Goal: Task Accomplishment & Management: Use online tool/utility

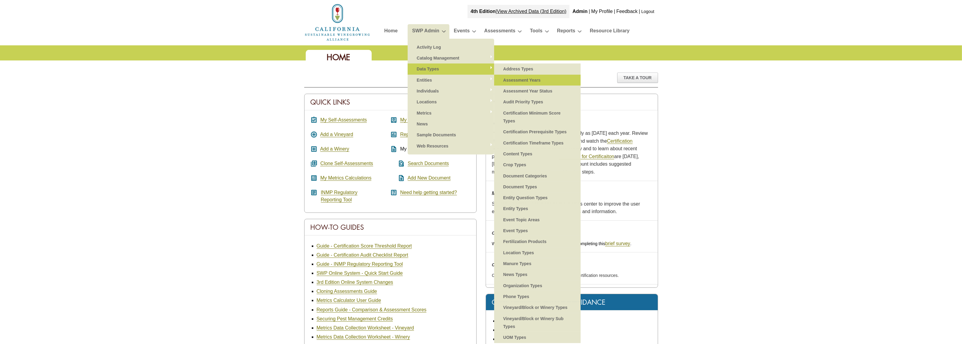
click at [515, 78] on link "Assessment Years" at bounding box center [537, 80] width 74 height 11
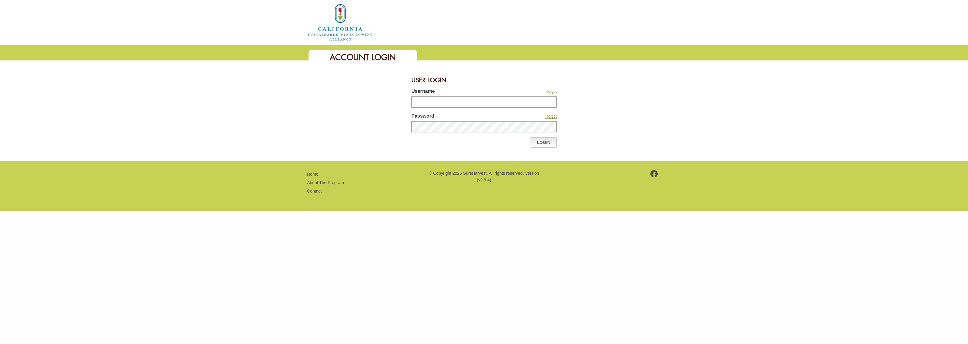
type input "********"
click at [541, 141] on link "Login" at bounding box center [544, 142] width 26 height 10
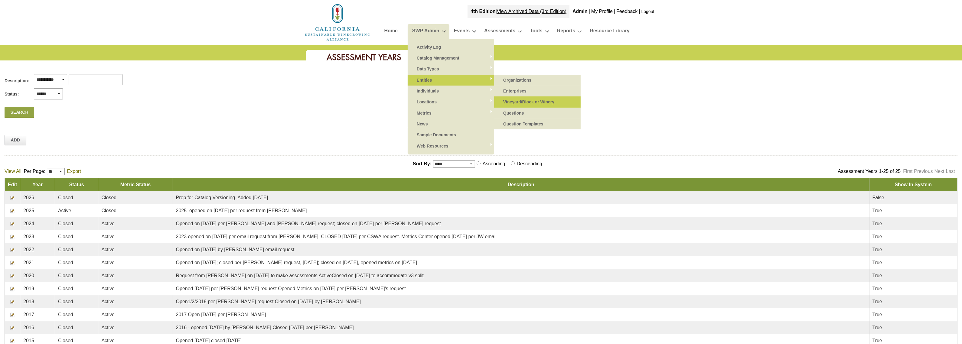
click at [517, 99] on link "Vineyard/Block or Winery" at bounding box center [537, 101] width 74 height 11
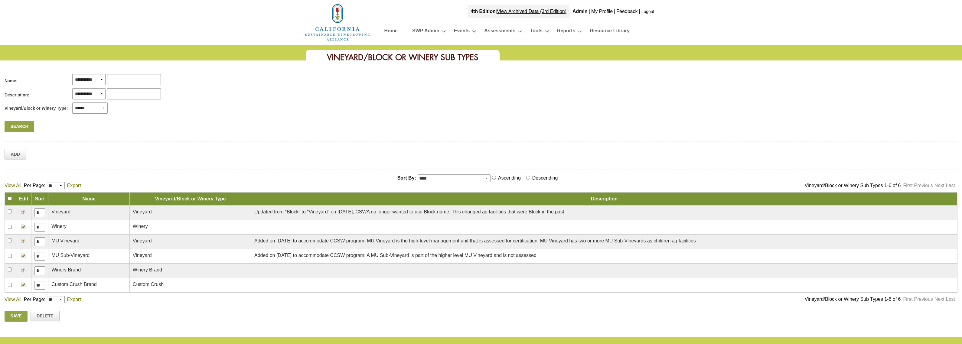
scroll to position [47, 0]
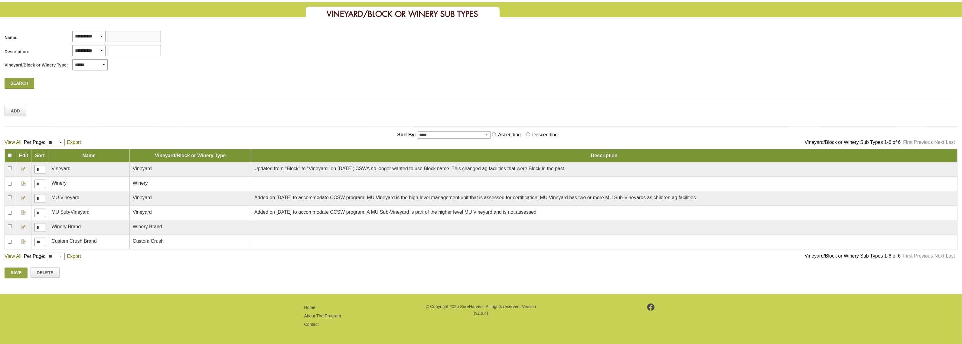
scroll to position [47, 0]
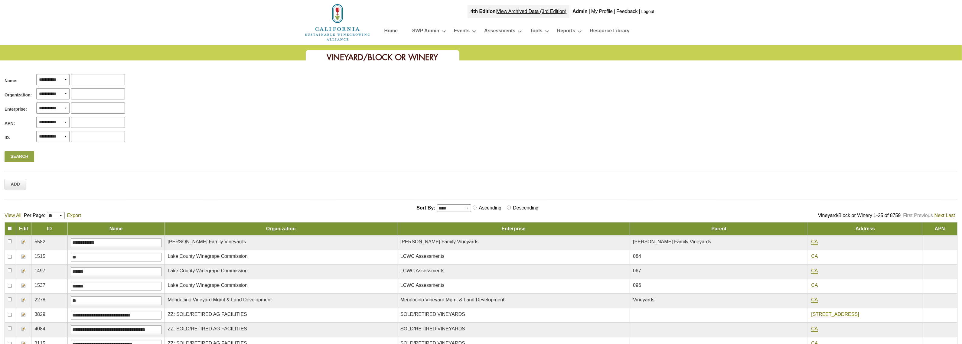
click at [24, 255] on img at bounding box center [23, 256] width 5 height 5
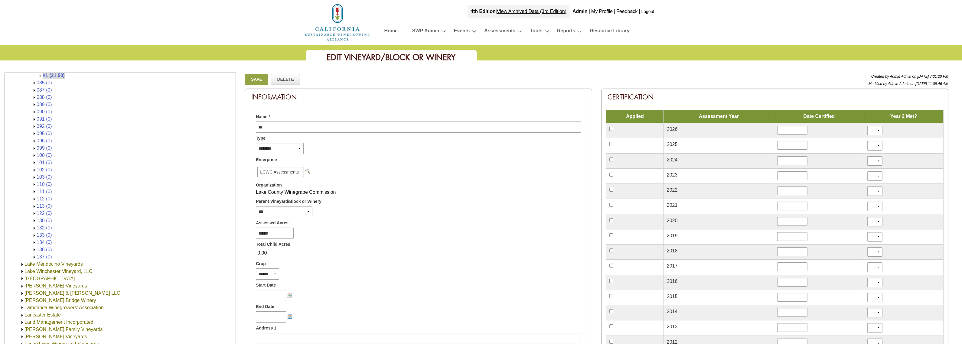
click at [634, 116] on td "Applied" at bounding box center [634, 116] width 57 height 13
copy td "Applied"
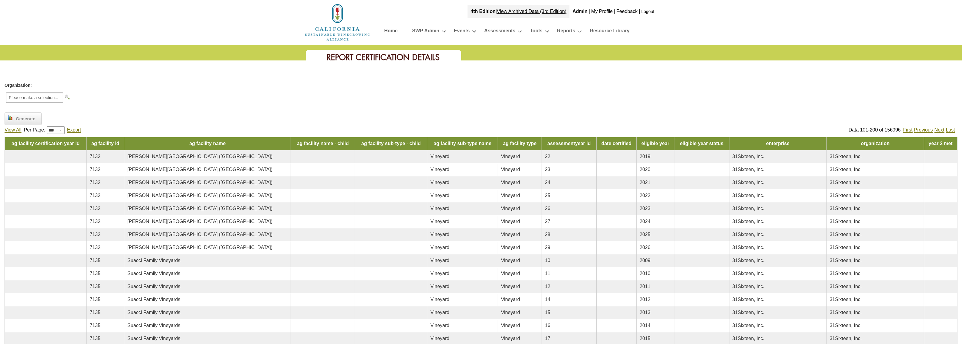
click at [730, 143] on td "eligible year status" at bounding box center [702, 143] width 55 height 13
drag, startPoint x: 759, startPoint y: 143, endPoint x: 702, endPoint y: 149, distance: 57.5
click at [702, 149] on tr "ag facility certification year id ag facility id ag facility name ag facility n…" at bounding box center [481, 143] width 953 height 13
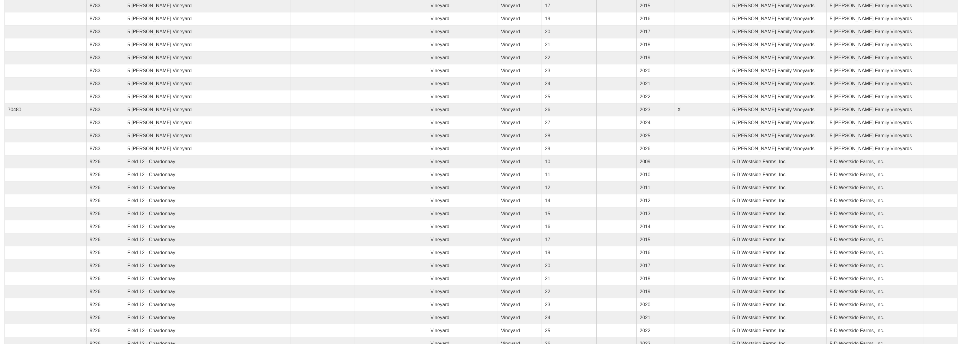
scroll to position [113, 0]
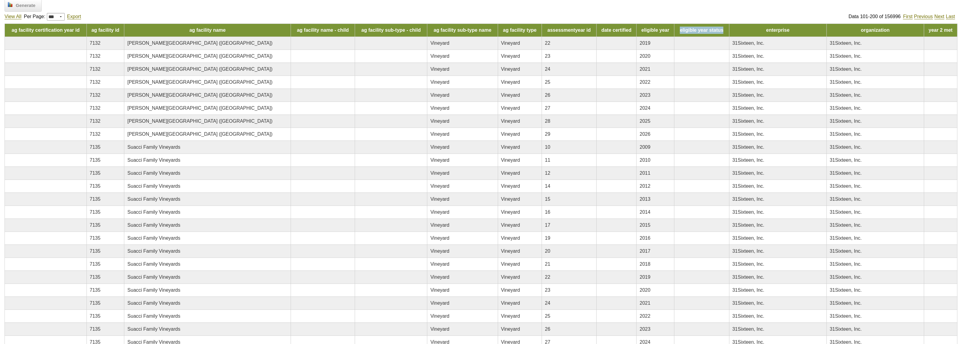
copy tr "eligible year status"
click at [685, 8] on div "Generate" at bounding box center [481, 4] width 953 height 11
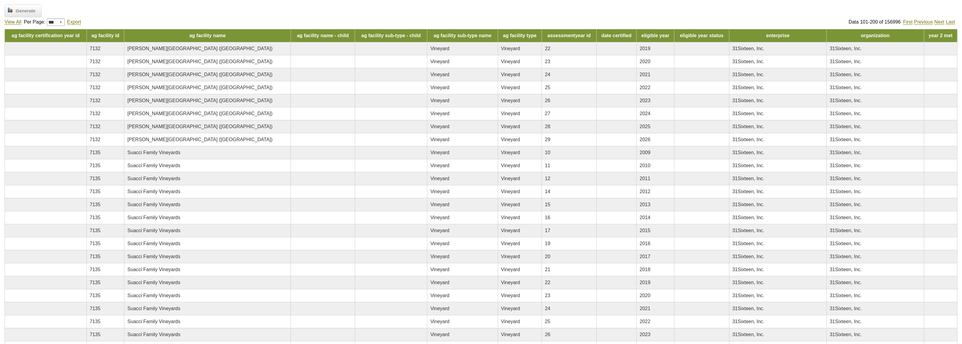
scroll to position [0, 0]
